Goal: Task Accomplishment & Management: Use online tool/utility

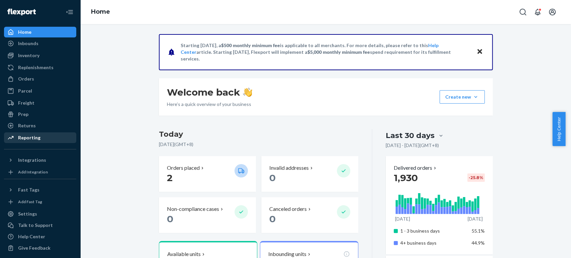
click at [38, 137] on div "Reporting" at bounding box center [29, 137] width 22 height 7
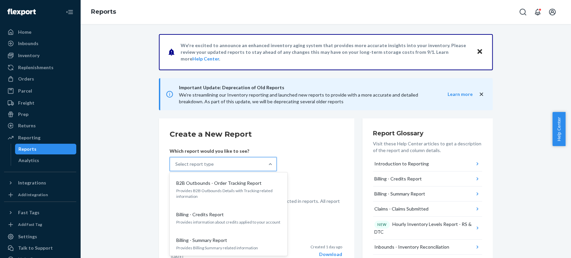
click at [227, 166] on div "Select report type" at bounding box center [217, 164] width 94 height 13
click at [176, 166] on input "option B2B Outbounds - Order Tracking Report focused, 1 of 31. 31 results avail…" at bounding box center [175, 164] width 1 height 7
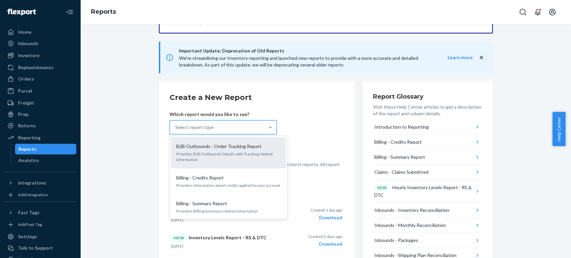
scroll to position [37, 0]
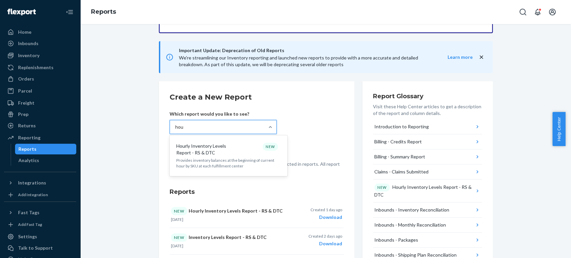
type input "hour"
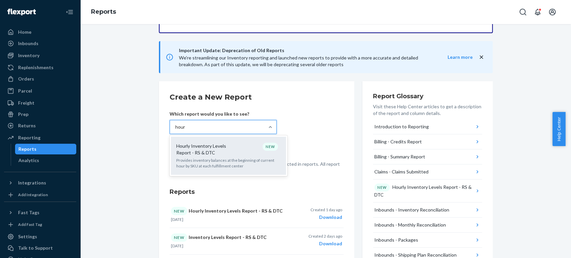
click at [241, 155] on div "Hourly Inventory Levels Report - RS & DTC NEW" at bounding box center [227, 149] width 107 height 13
click at [186, 130] on input "hour" at bounding box center [180, 127] width 10 height 7
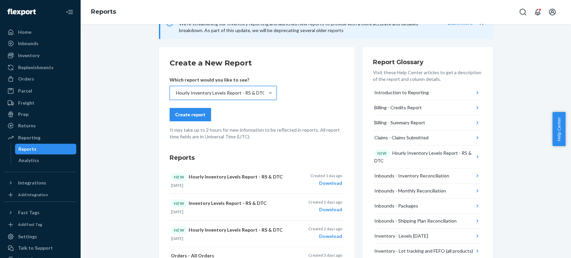
scroll to position [74, 0]
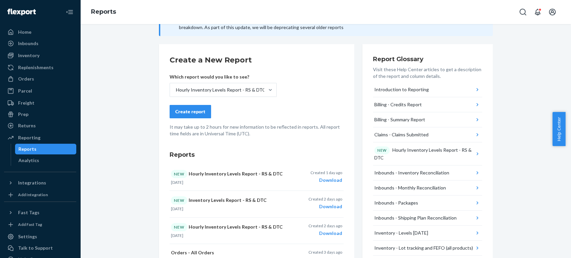
click at [185, 114] on div "Create report" at bounding box center [190, 111] width 30 height 7
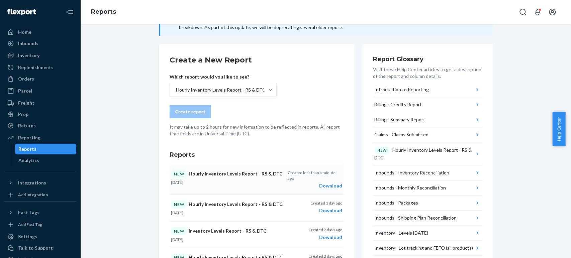
click at [336, 183] on div "Download" at bounding box center [314, 186] width 55 height 7
click at [41, 57] on div "Inventory" at bounding box center [40, 55] width 71 height 9
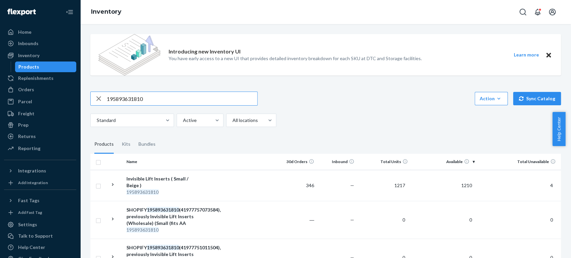
click at [165, 97] on input "195893631810" at bounding box center [182, 98] width 150 height 13
drag, startPoint x: 165, startPoint y: 97, endPoint x: 77, endPoint y: 96, distance: 88.0
click at [77, 96] on div "Home Inbounds Shipping Plans Problems Inventory Products Replenishments Orders …" at bounding box center [285, 129] width 571 height 258
paste input "33452"
type input "195893334520"
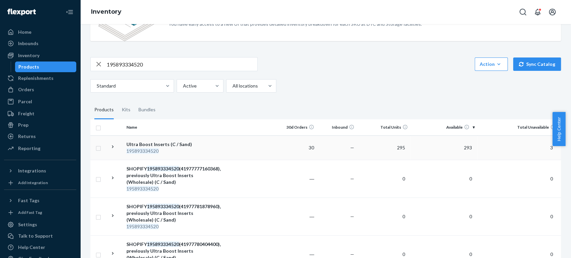
scroll to position [37, 0]
